Goal: Check status: Check status

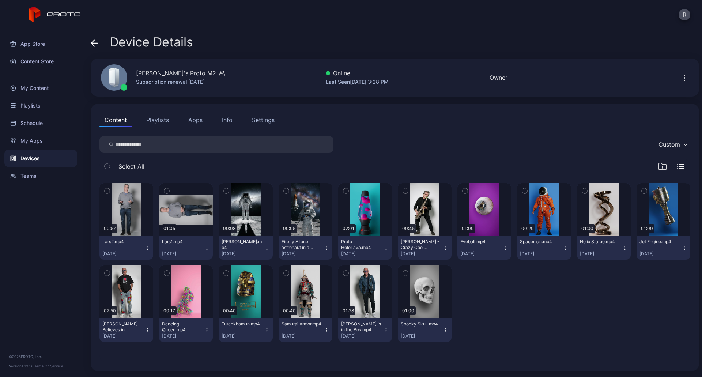
click at [147, 251] on button "Lars2.mp4 [DATE]" at bounding box center [126, 248] width 54 height 24
click at [124, 250] on div "Lars2.mp4 [DATE]" at bounding box center [123, 248] width 42 height 18
click at [125, 225] on button "button" at bounding box center [126, 209] width 54 height 53
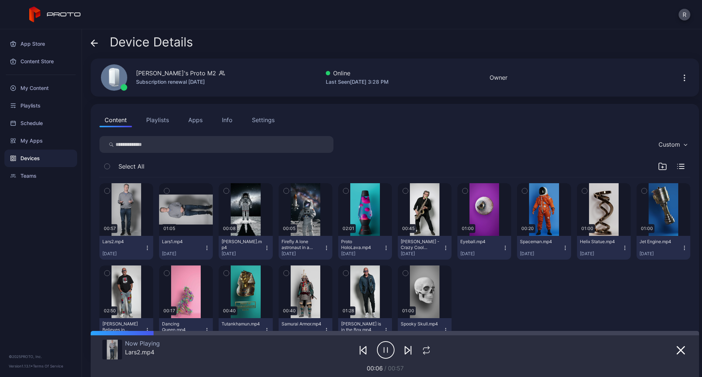
click at [438, 143] on div "Custom" at bounding box center [394, 144] width 591 height 17
click at [377, 344] on icon "button" at bounding box center [385, 349] width 17 height 17
click at [92, 43] on icon at bounding box center [94, 43] width 6 height 0
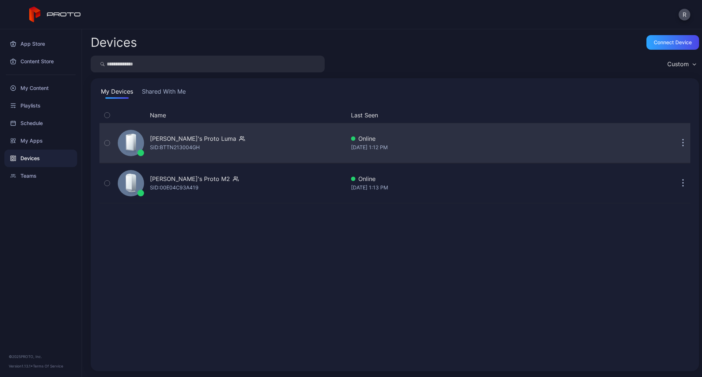
click at [109, 143] on icon "button" at bounding box center [107, 143] width 5 height 8
click at [107, 143] on icon "button" at bounding box center [107, 143] width 2 height 1
click at [145, 140] on div "[PERSON_NAME]'s Proto [PERSON_NAME]: BTTN213004GH" at bounding box center [230, 143] width 230 height 37
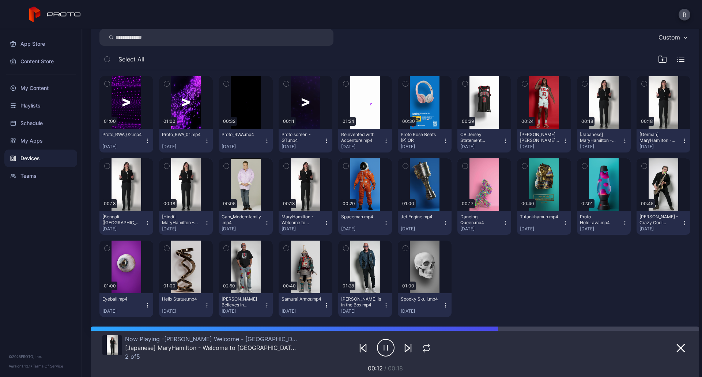
scroll to position [118, 0]
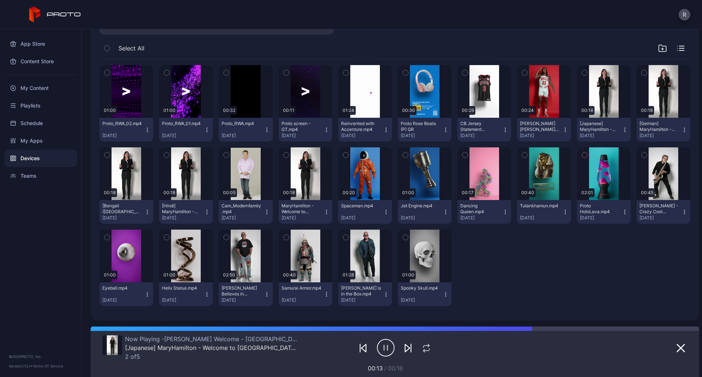
click at [206, 213] on icon "button" at bounding box center [207, 212] width 6 height 6
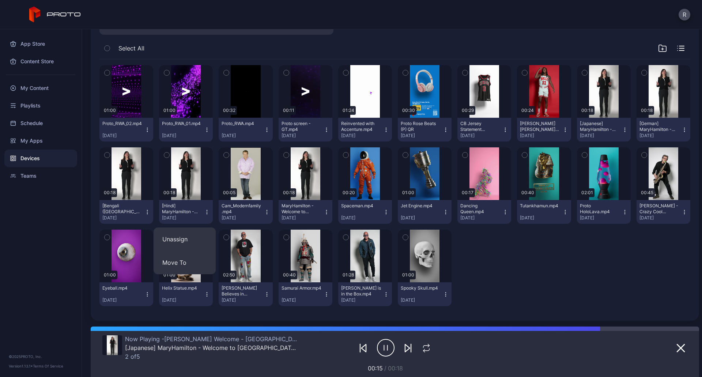
click at [206, 213] on icon "button" at bounding box center [207, 212] width 6 height 6
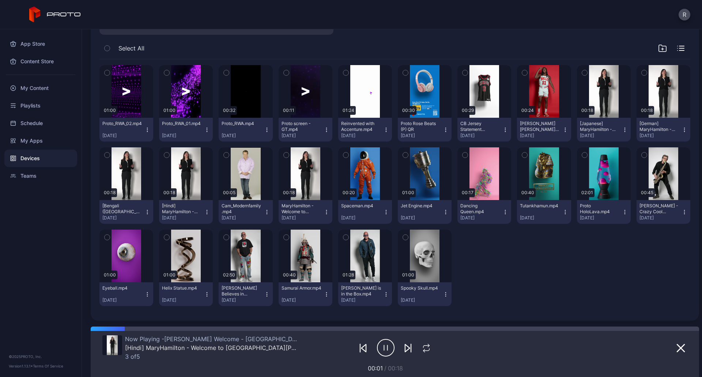
click at [540, 291] on div "01:00 Proto_RWA_02.mp4 [DATE] 01:00 Proto_RWA_01.mp4 [DATE] 00:32 Proto_RWA.mp4…" at bounding box center [394, 185] width 591 height 253
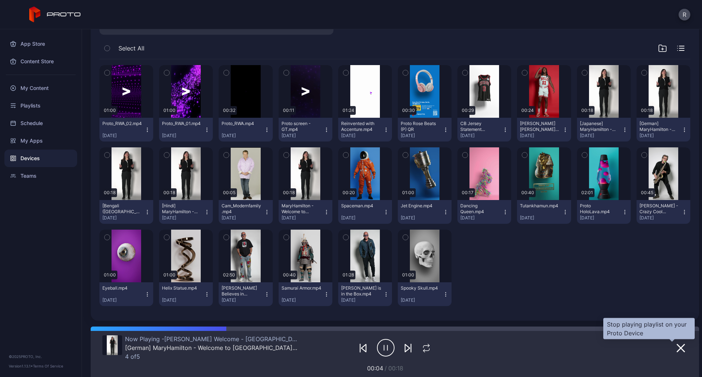
click at [676, 347] on icon "button" at bounding box center [680, 348] width 9 height 9
